Goal: Task Accomplishment & Management: Manage account settings

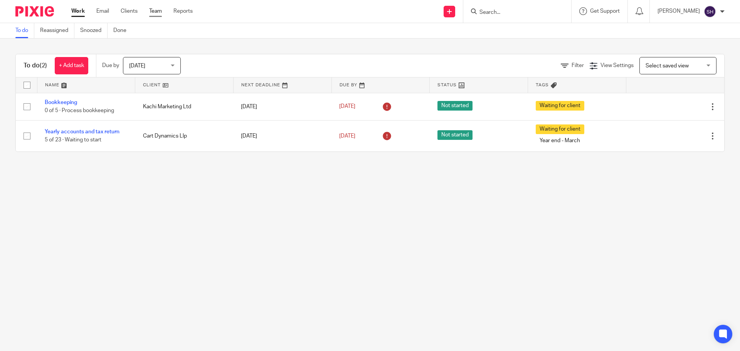
click at [154, 10] on link "Team" at bounding box center [155, 11] width 13 height 8
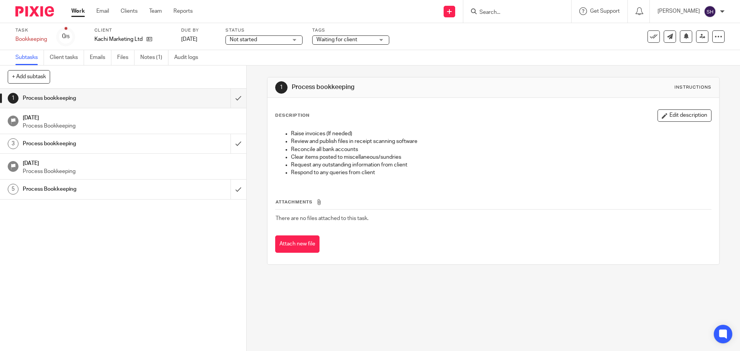
click at [153, 38] on div "Kachi Marketing Ltd" at bounding box center [132, 39] width 77 height 8
click at [149, 39] on icon at bounding box center [149, 39] width 6 height 6
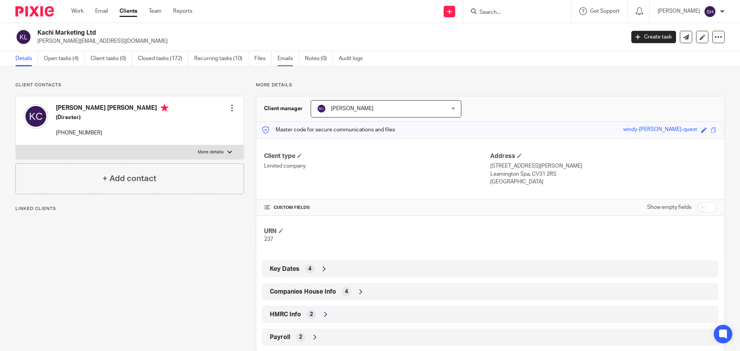
click at [289, 59] on link "Emails" at bounding box center [288, 58] width 22 height 15
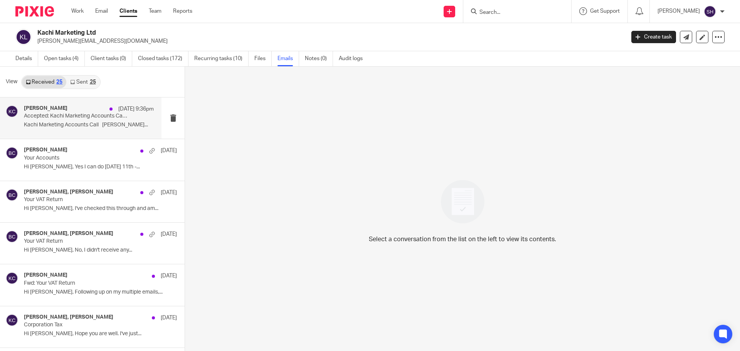
click at [74, 133] on div "Kate Chidzik 12 Aug 9:36pm Accepted: Kachi Marketing Accounts Call @ Thu 11 Sep…" at bounding box center [80, 117] width 161 height 41
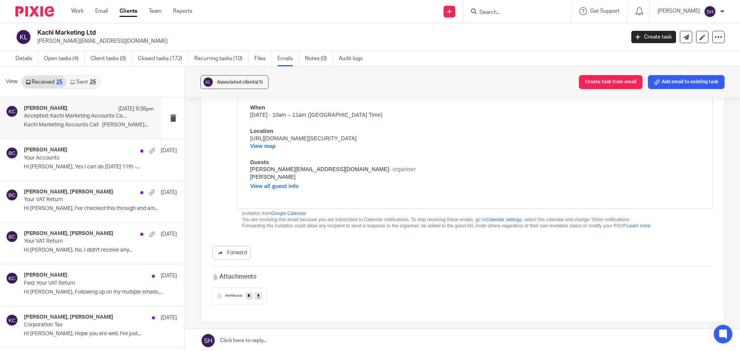
scroll to position [257, 0]
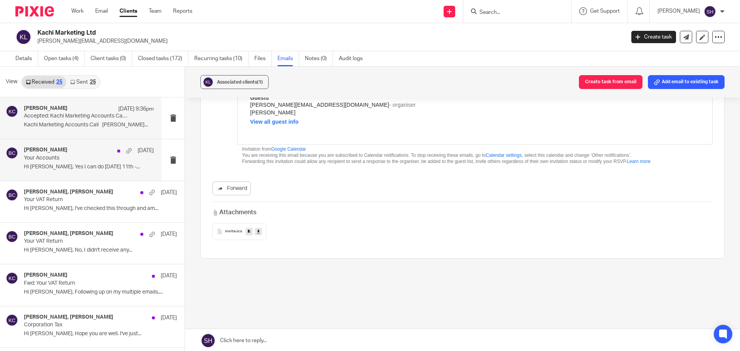
click at [84, 151] on div "Becky Cole 10 Aug" at bounding box center [89, 151] width 130 height 8
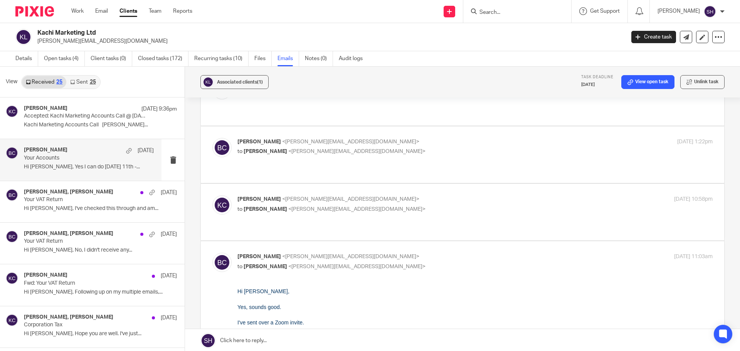
scroll to position [116, 0]
click at [369, 196] on p "Kate Chidzik <kate@kachi.marketing>" at bounding box center [395, 200] width 317 height 8
checkbox input "true"
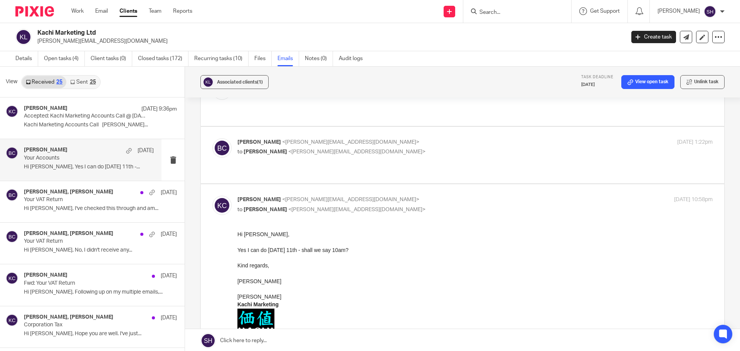
scroll to position [0, 0]
click at [81, 83] on link "Sent 25" at bounding box center [82, 82] width 33 height 12
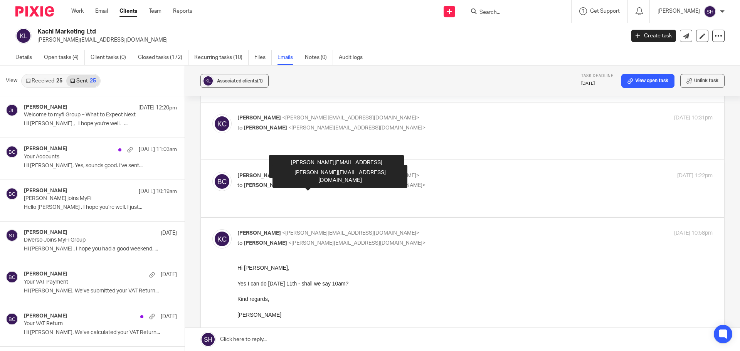
scroll to position [77, 0]
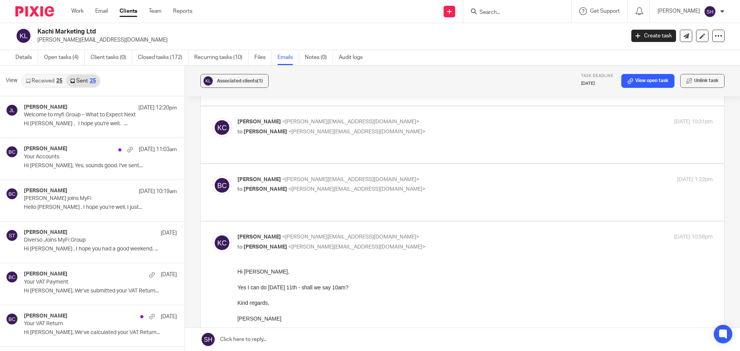
click at [351, 185] on p "to Kate Chidzik <kate@kachi.marketing>" at bounding box center [395, 189] width 317 height 8
checkbox input "true"
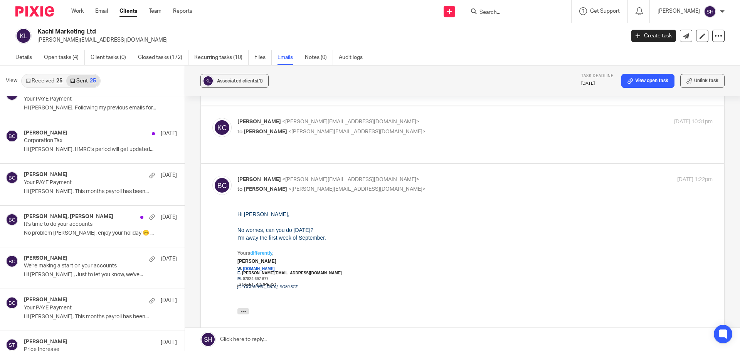
scroll to position [347, 0]
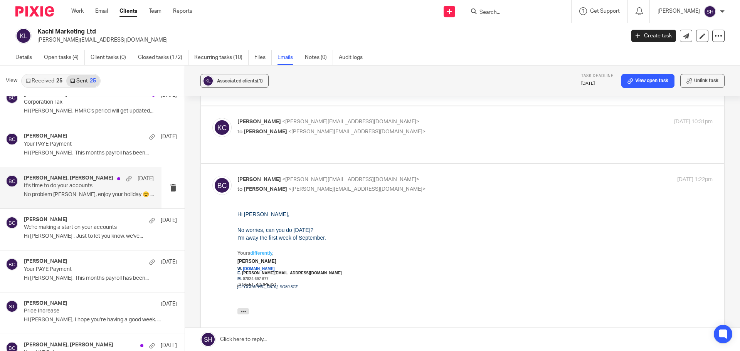
click at [79, 205] on div "Becky Cole, Kate Chidzik 23 May It's time to do your accounts No problem Kate, …" at bounding box center [80, 187] width 161 height 41
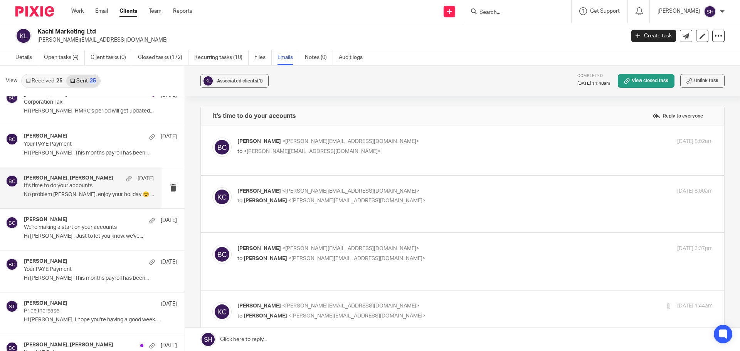
scroll to position [0, 0]
click at [390, 144] on p "Becky Cole <becky@wearediverso.com>" at bounding box center [395, 142] width 317 height 8
checkbox input "true"
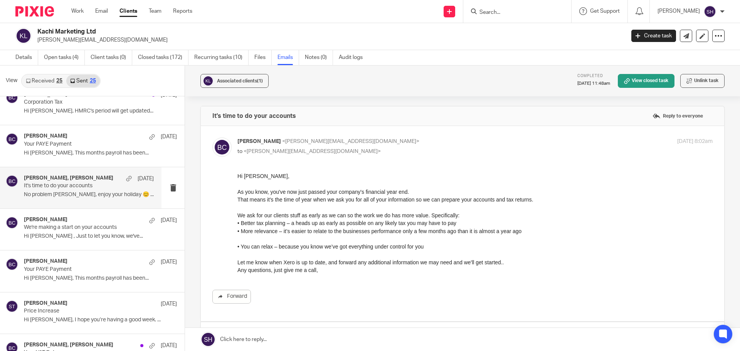
scroll to position [116, 0]
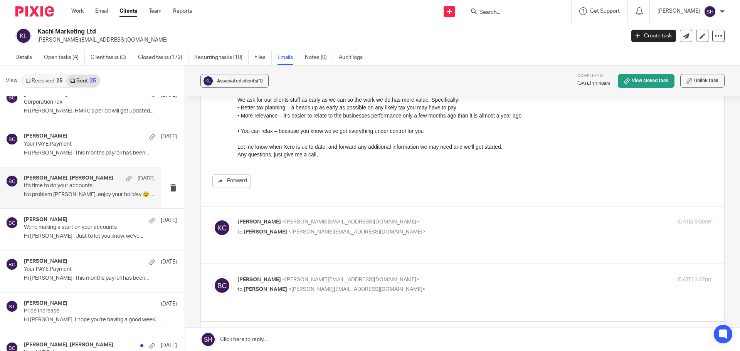
click at [394, 217] on label at bounding box center [462, 234] width 523 height 57
click at [212, 218] on input "checkbox" at bounding box center [212, 218] width 0 height 0
checkbox input "true"
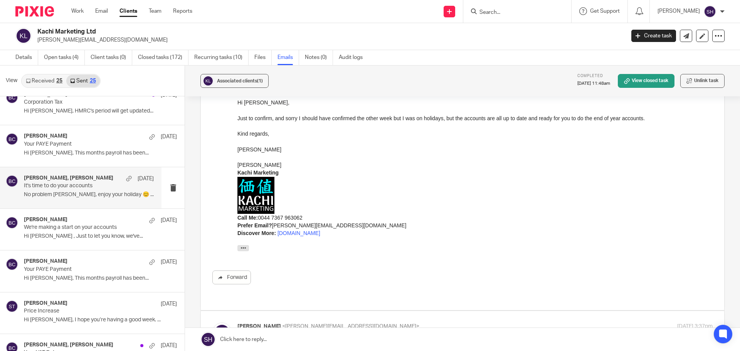
scroll to position [347, 0]
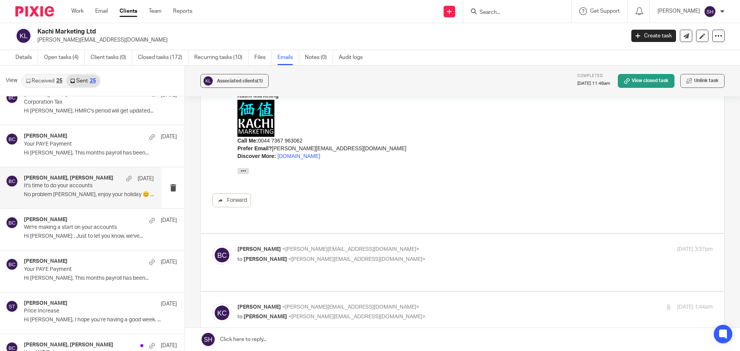
click at [388, 235] on label at bounding box center [462, 262] width 523 height 57
click at [212, 245] on input "checkbox" at bounding box center [212, 245] width 0 height 0
checkbox input "true"
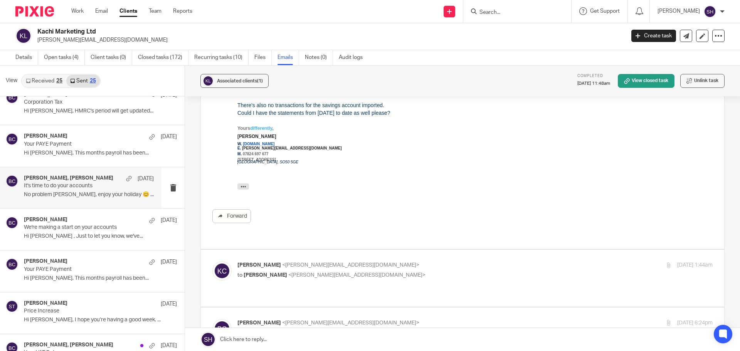
scroll to position [616, 0]
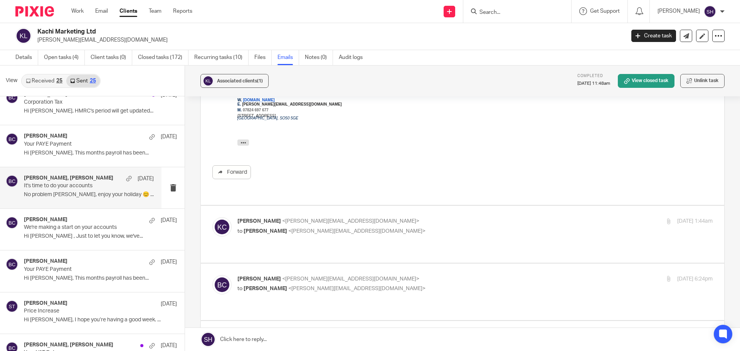
click at [396, 217] on p "Kate Chidzik <kate@kachi.marketing>" at bounding box center [395, 221] width 317 height 8
checkbox input "true"
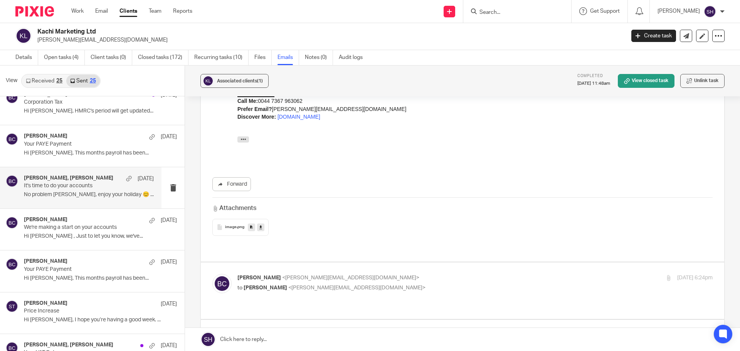
scroll to position [1001, 0]
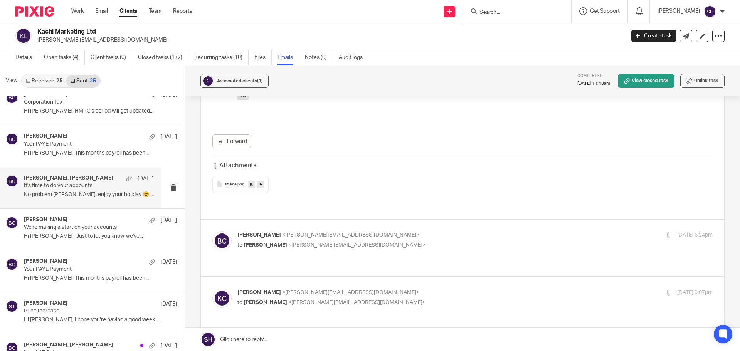
click at [429, 241] on p "to Kate Chidzik <kate@kachi.marketing>" at bounding box center [395, 245] width 317 height 8
checkbox input "true"
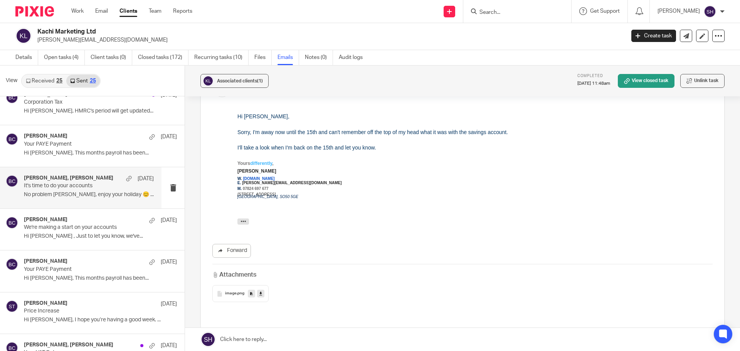
scroll to position [1156, 0]
click at [406, 339] on p "Kate Chidzik <kate@kachi.marketing>" at bounding box center [395, 343] width 317 height 8
checkbox input "true"
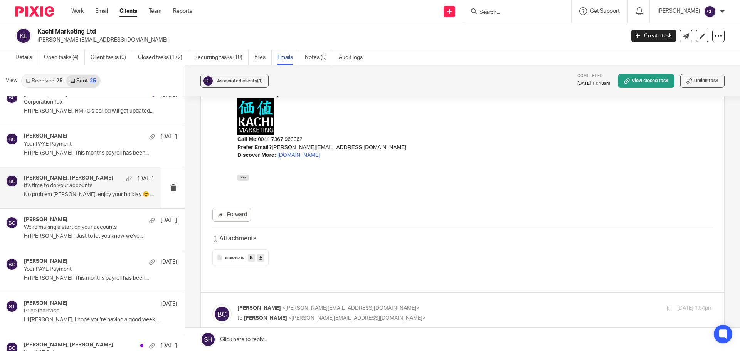
scroll to position [1502, 0]
click at [376, 314] on p "to Kate Chidzik <kate@kachi.marketing>" at bounding box center [395, 318] width 317 height 8
checkbox input "true"
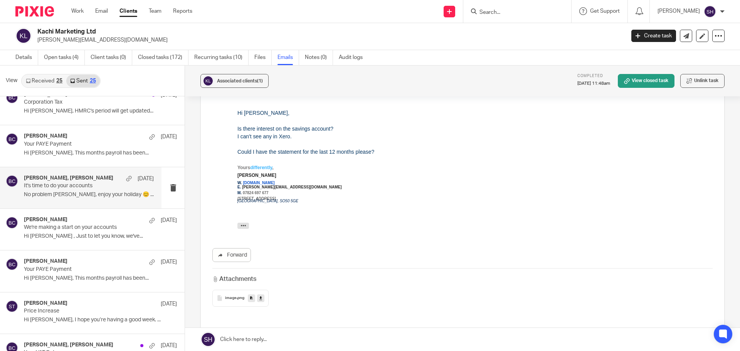
scroll to position [1733, 0]
click at [391, 343] on p "Kate Chidzik <kate@kachi.marketing>" at bounding box center [395, 347] width 317 height 8
checkbox input "true"
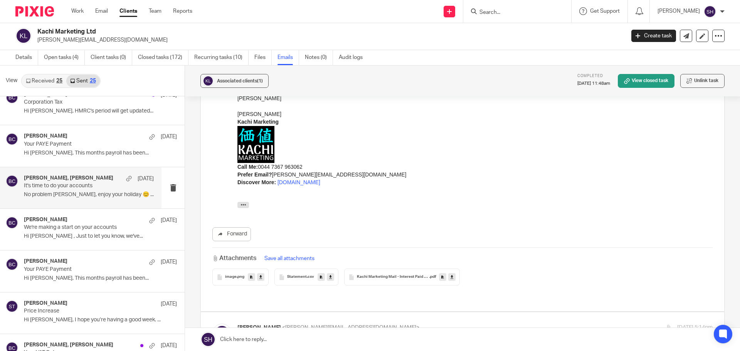
scroll to position [2118, 0]
click at [380, 323] on div "Becky Cole <becky@wearediverso.com> to Kate Chidzik <kate@kachi.marketing>" at bounding box center [395, 332] width 317 height 18
checkbox input "true"
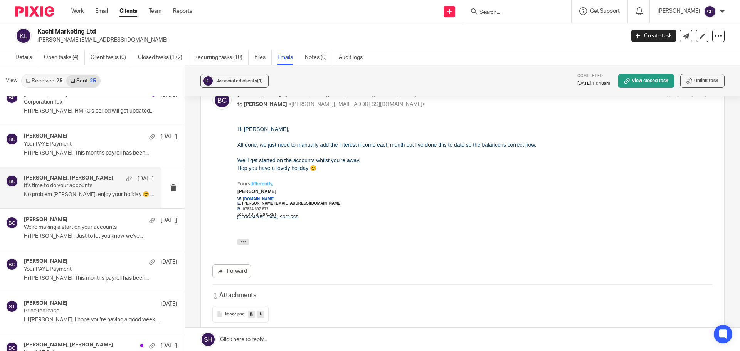
scroll to position [2388, 0]
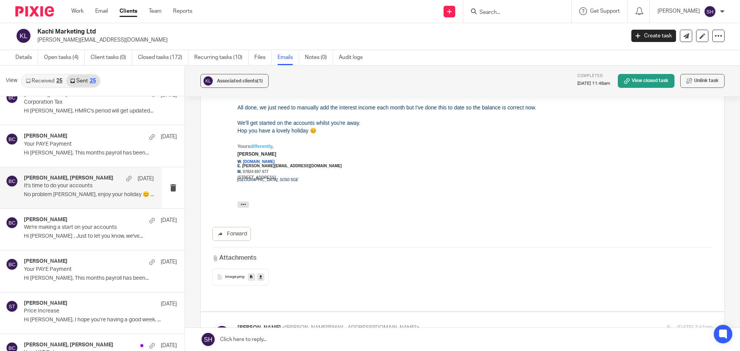
click at [378, 334] on p "to Becky Cole <becky@wearediverso.com>" at bounding box center [395, 338] width 317 height 8
checkbox input "true"
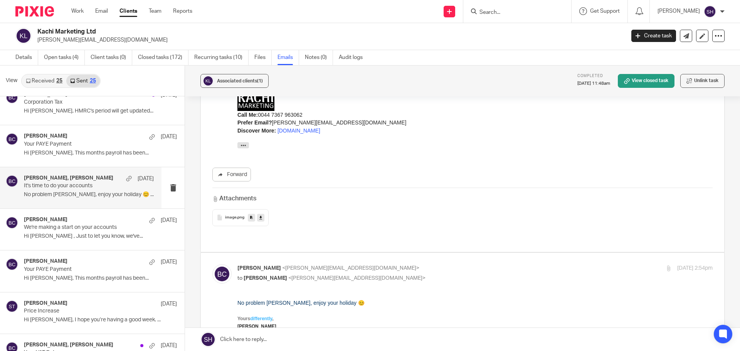
scroll to position [2844, 0]
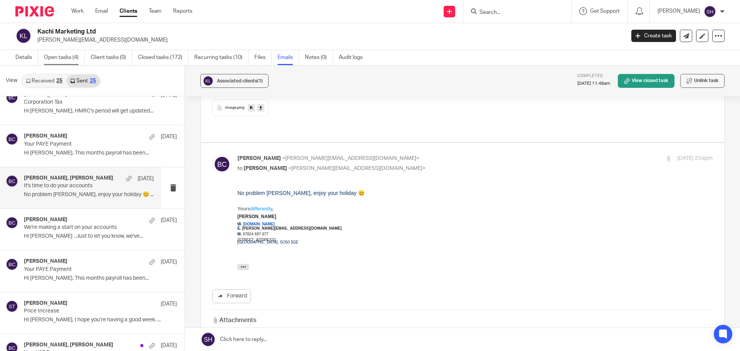
click at [55, 59] on link "Open tasks (4)" at bounding box center [64, 57] width 41 height 15
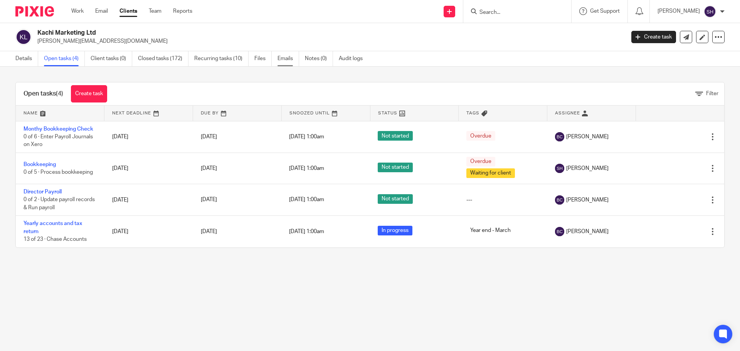
click at [286, 59] on link "Emails" at bounding box center [288, 58] width 22 height 15
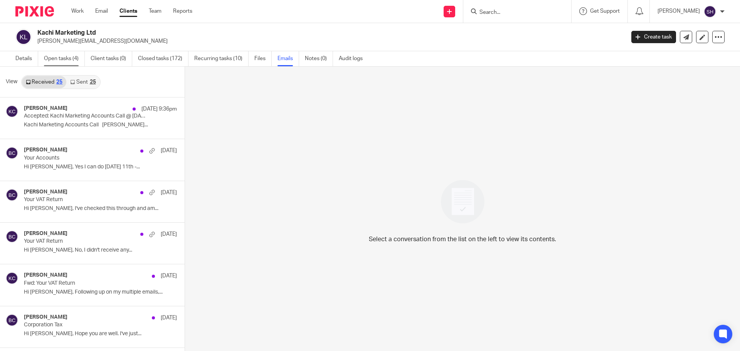
click at [76, 60] on link "Open tasks (4)" at bounding box center [64, 58] width 41 height 15
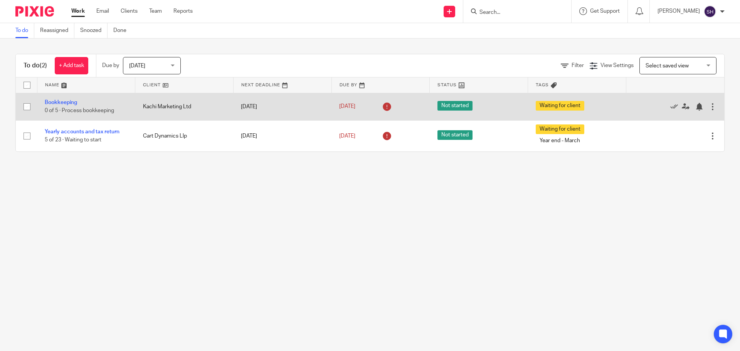
click at [661, 102] on div "Edit task Delete" at bounding box center [674, 106] width 83 height 19
click at [670, 106] on icon at bounding box center [674, 107] width 8 height 8
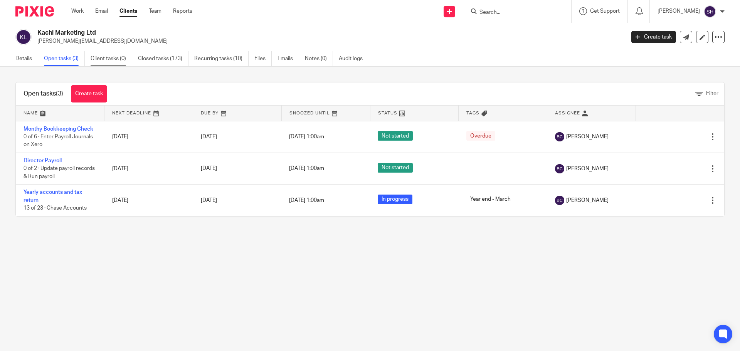
click at [108, 61] on link "Client tasks (0)" at bounding box center [112, 58] width 42 height 15
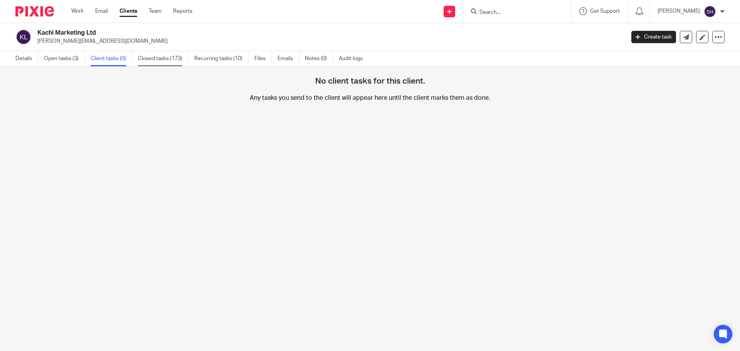
click at [159, 60] on link "Closed tasks (173)" at bounding box center [163, 58] width 50 height 15
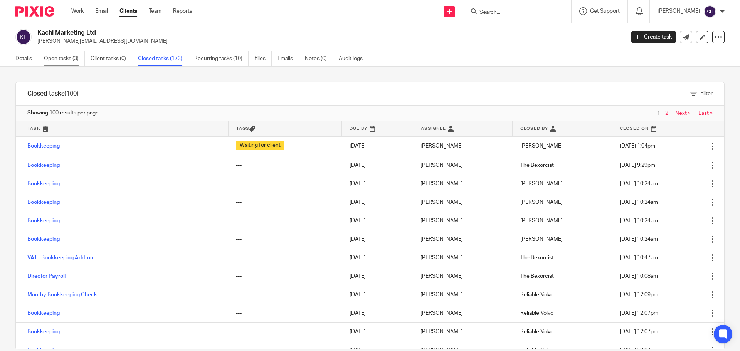
click at [65, 60] on link "Open tasks (3)" at bounding box center [64, 58] width 41 height 15
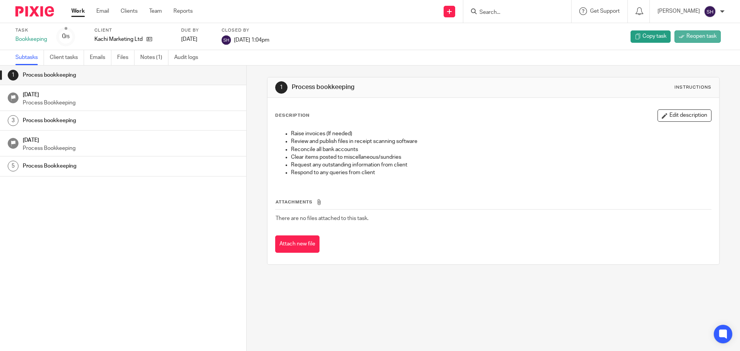
click at [704, 37] on span "Reopen task" at bounding box center [701, 36] width 30 height 8
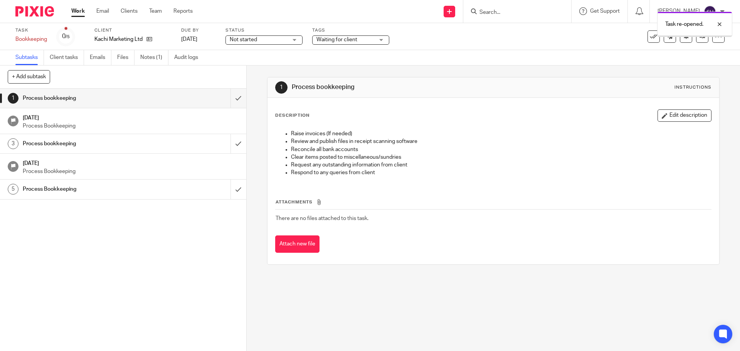
click at [337, 39] on span "Waiting for client" at bounding box center [336, 39] width 41 height 5
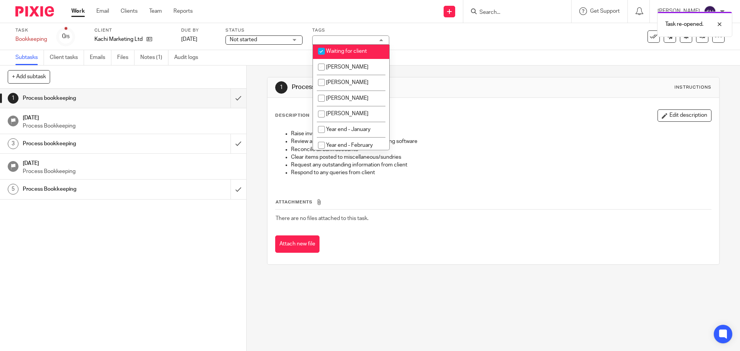
scroll to position [169, 0]
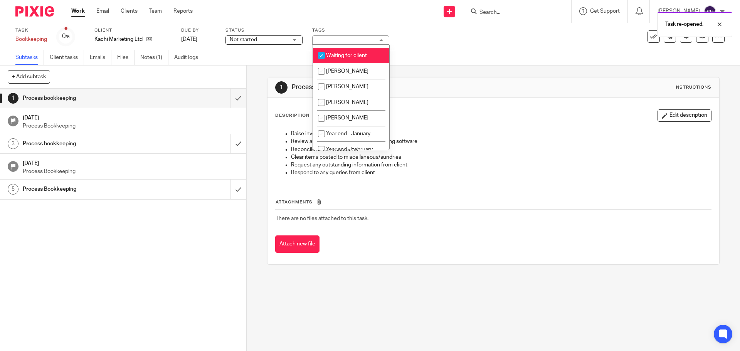
click at [322, 63] on input "checkbox" at bounding box center [321, 55] width 15 height 15
checkbox input "false"
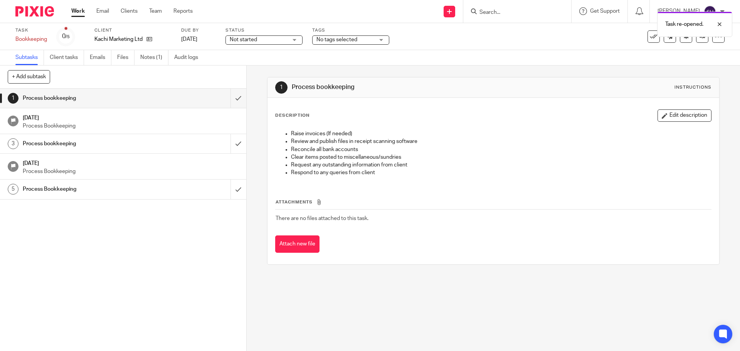
click at [632, 53] on div "Subtasks Client tasks Emails Files Notes (1) Audit logs" at bounding box center [370, 57] width 740 height 15
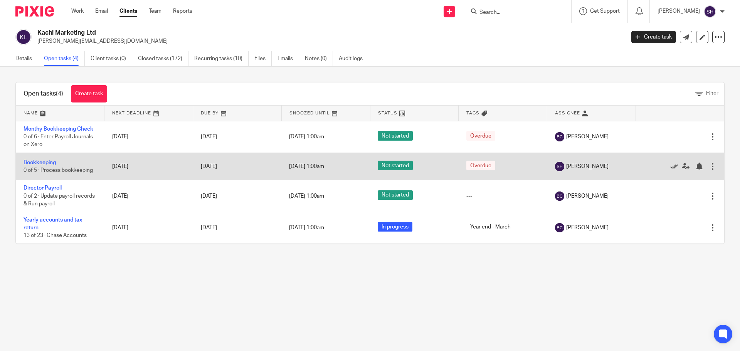
click at [670, 164] on icon at bounding box center [674, 167] width 8 height 8
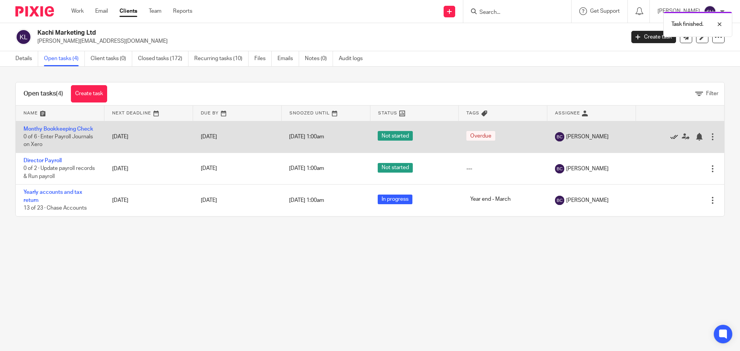
click at [670, 136] on icon at bounding box center [674, 137] width 8 height 8
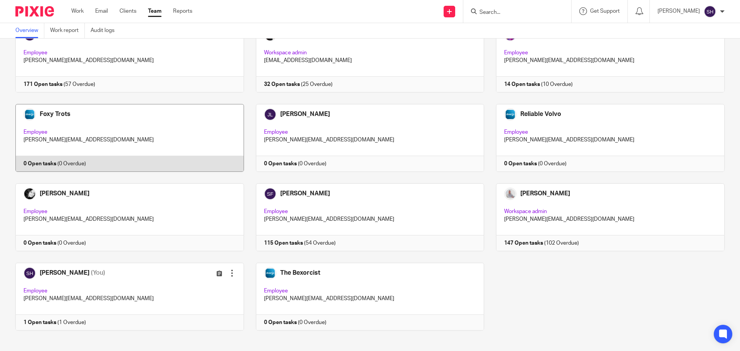
scroll to position [65, 0]
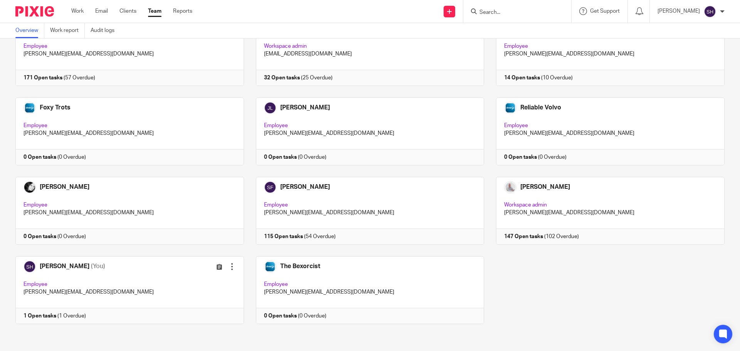
click at [512, 14] on input "Search" at bounding box center [512, 12] width 69 height 7
type input "bis"
click at [512, 34] on link at bounding box center [525, 30] width 96 height 12
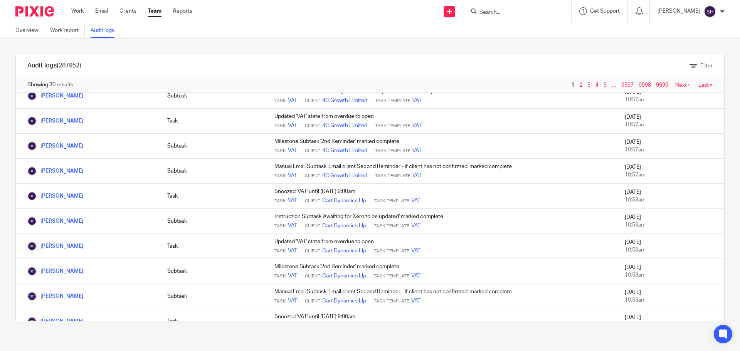
scroll to position [538, 0]
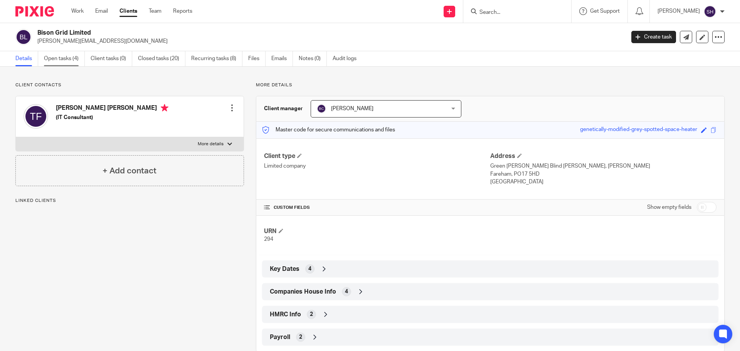
click at [74, 64] on link "Open tasks (4)" at bounding box center [64, 58] width 41 height 15
